Goal: Task Accomplishment & Management: Manage account settings

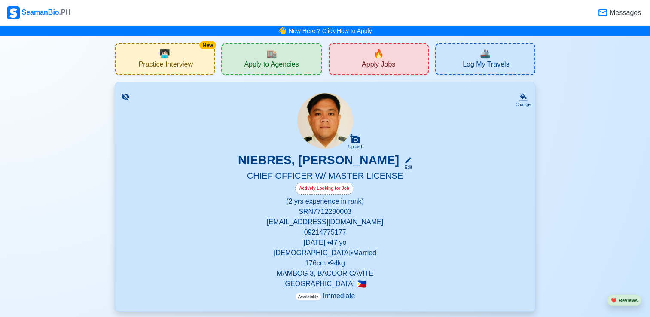
click at [329, 189] on div "Actively Looking for Job" at bounding box center [324, 189] width 58 height 12
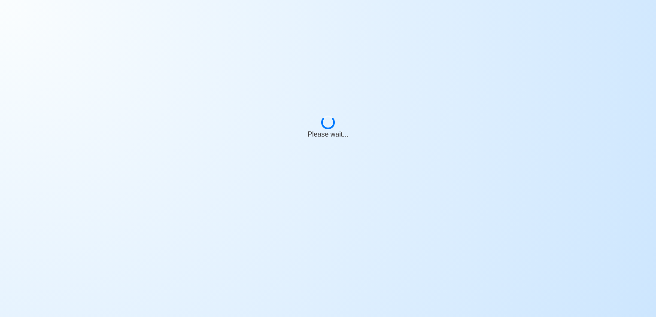
select select "Actively Looking for Job"
select select "Visible for Hiring"
select select "Married"
select select "[DEMOGRAPHIC_DATA]"
select select "PH"
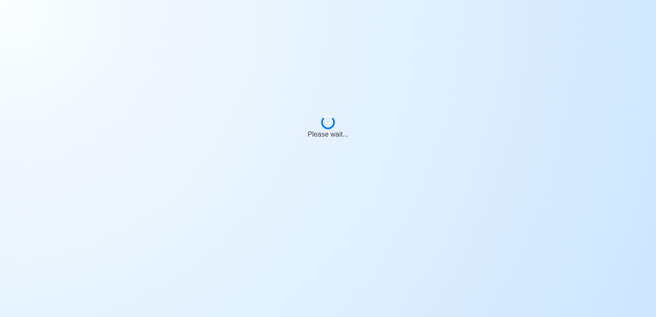
select select "2"
select select "0"
select select "4102416000000"
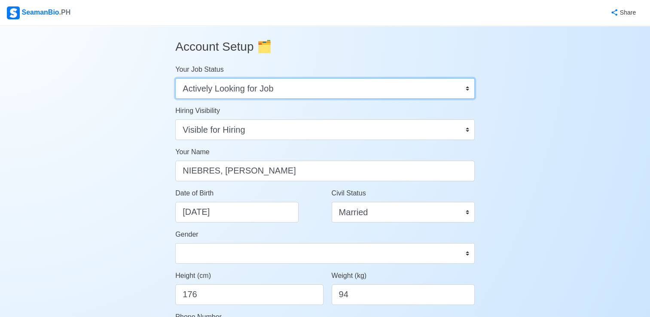
click at [258, 91] on select "Onboard Actively Looking for Job Not Looking for Job" at bounding box center [324, 88] width 299 height 21
select select "Not Looking for Job"
click at [175, 78] on select "Onboard Actively Looking for Job Not Looking for Job" at bounding box center [324, 88] width 299 height 21
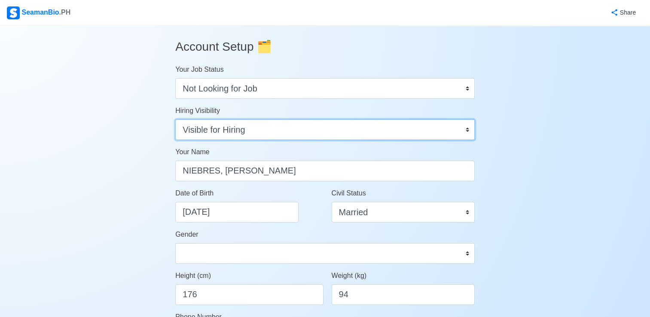
click at [451, 131] on select "Visible for Hiring Not Visible for Hiring" at bounding box center [324, 129] width 299 height 21
select select "Not Visible for Hiring"
click at [175, 119] on select "Visible for Hiring Not Visible for Hiring" at bounding box center [324, 129] width 299 height 21
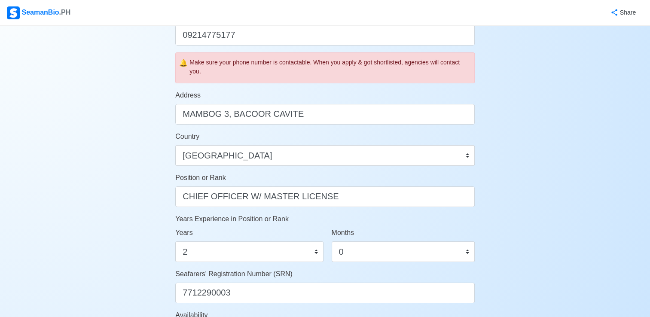
scroll to position [473, 0]
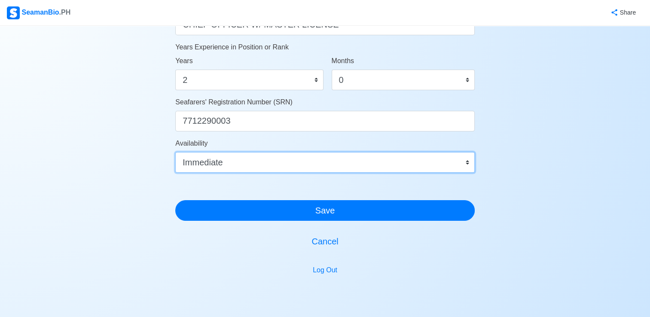
click at [341, 162] on select "Immediate [DATE] [DATE] [DATE] [DATE] [DATE] [DATE] [DATE] [DATE] [DATE]" at bounding box center [324, 162] width 299 height 21
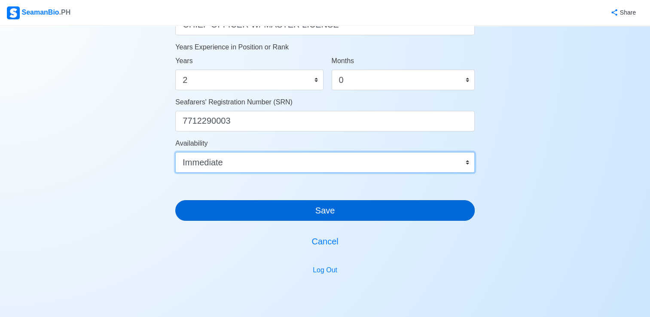
scroll to position [512, 0]
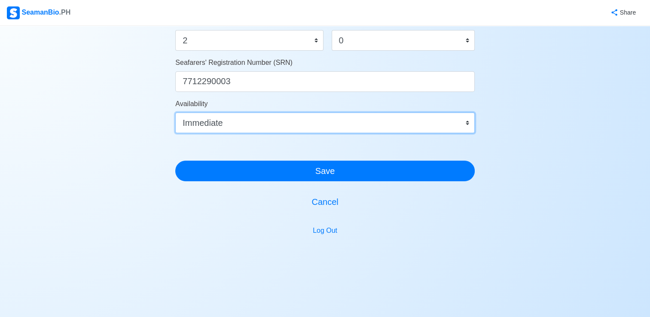
click at [343, 125] on select "Immediate [DATE] [DATE] [DATE] [DATE] [DATE] [DATE] [DATE] [DATE] [DATE]" at bounding box center [324, 123] width 299 height 21
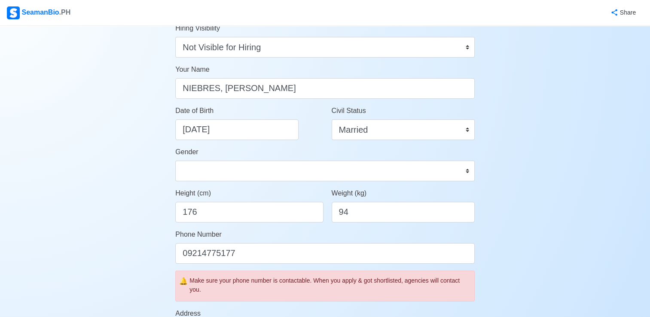
scroll to position [0, 0]
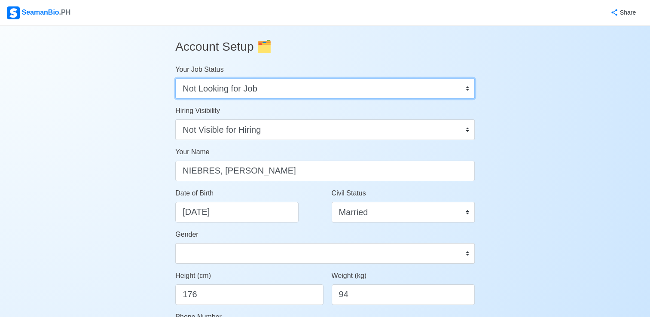
click at [371, 91] on select "Onboard Actively Looking for Job Not Looking for Job" at bounding box center [324, 88] width 299 height 21
select select "Actively Looking for Job"
click at [175, 78] on select "Onboard Actively Looking for Job Not Looking for Job" at bounding box center [324, 88] width 299 height 21
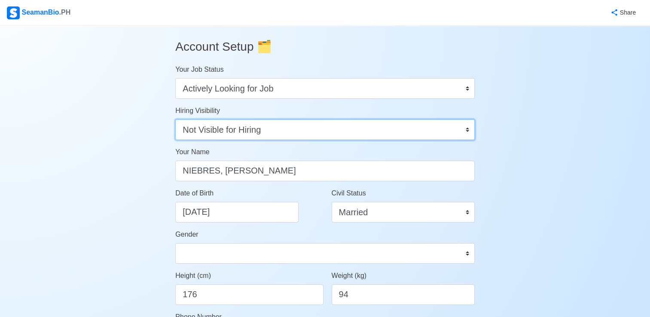
click at [258, 134] on select "Visible for Hiring Not Visible for Hiring" at bounding box center [324, 129] width 299 height 21
select select "Visible for Hiring"
click at [175, 119] on select "Visible for Hiring Not Visible for Hiring" at bounding box center [324, 129] width 299 height 21
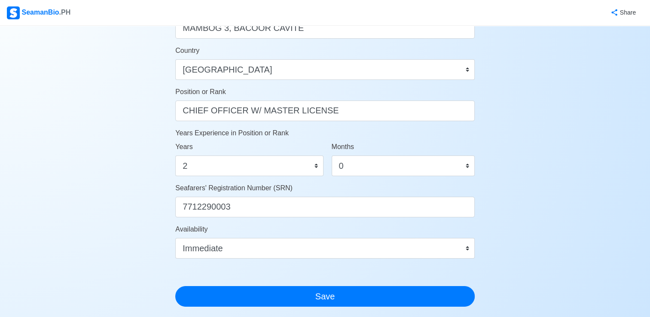
scroll to position [512, 0]
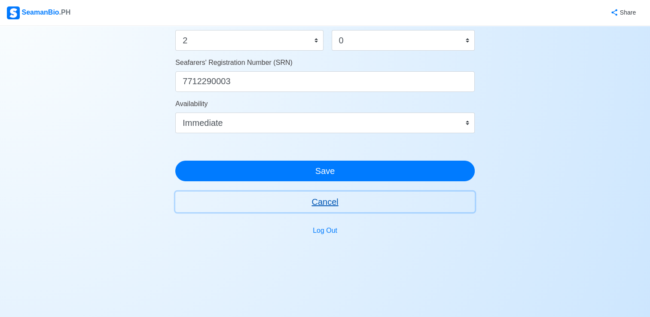
click at [322, 204] on button "Cancel" at bounding box center [324, 202] width 299 height 21
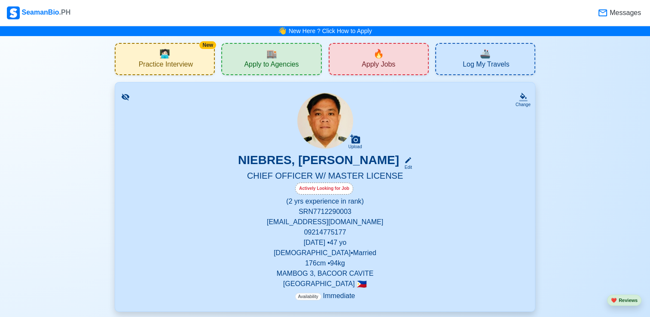
click at [380, 55] on span "🔥" at bounding box center [378, 53] width 11 height 13
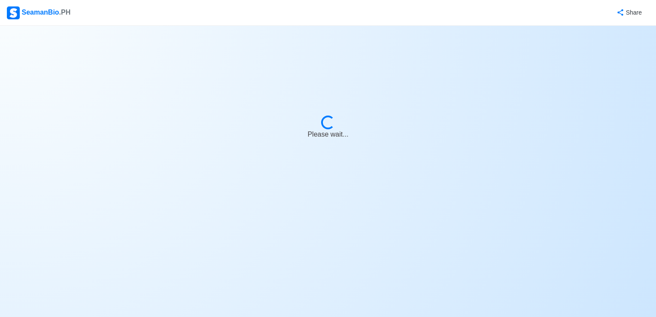
select select "Chief Officer"
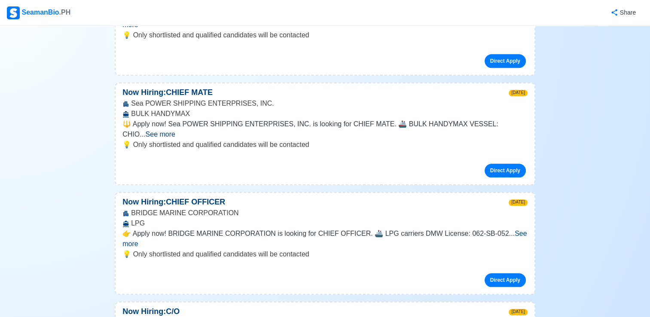
scroll to position [902, 0]
